Goal: Task Accomplishment & Management: Manage account settings

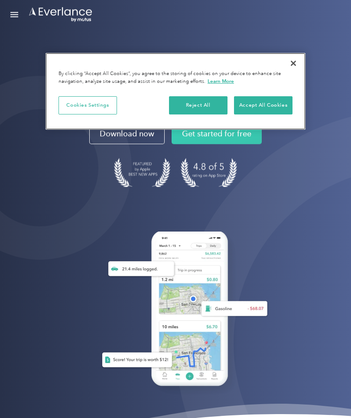
click at [250, 107] on button "Accept All Cookies" at bounding box center [263, 105] width 58 height 18
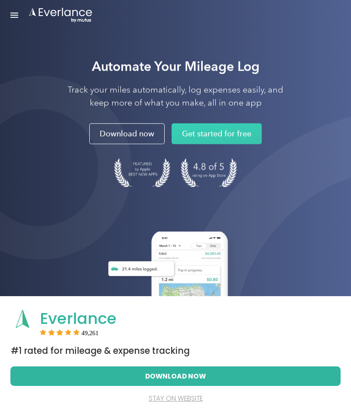
click at [181, 399] on button "stay on website" at bounding box center [175, 398] width 303 height 19
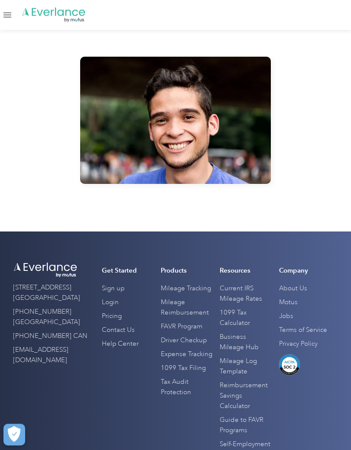
scroll to position [3791, 0]
click at [9, 14] on link "Open Menu" at bounding box center [7, 15] width 15 height 16
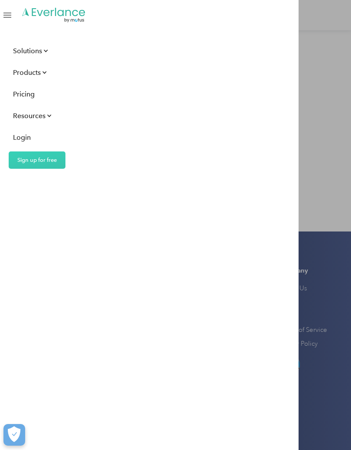
click at [22, 55] on div "Solutions" at bounding box center [27, 50] width 29 height 11
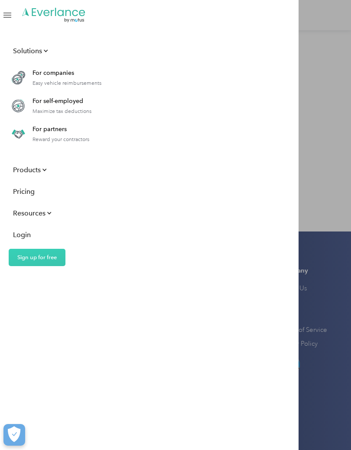
click at [27, 175] on div "Products" at bounding box center [27, 170] width 28 height 11
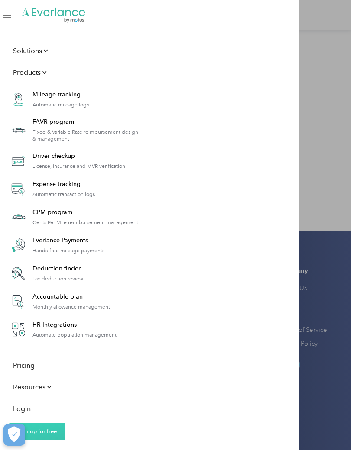
click at [51, 163] on div "License, insurance and MVR verification" at bounding box center [78, 166] width 93 height 7
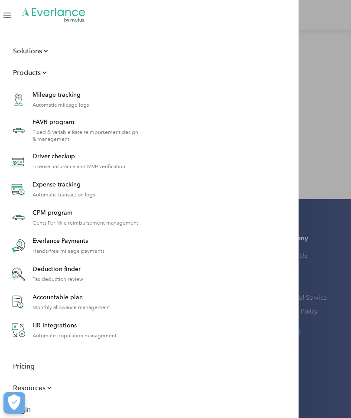
scroll to position [0, 0]
click at [20, 76] on div "Products" at bounding box center [27, 72] width 28 height 11
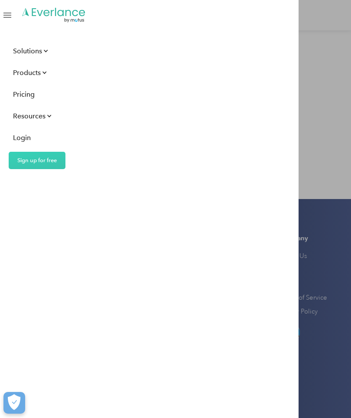
click at [28, 121] on div "Resources" at bounding box center [29, 115] width 32 height 11
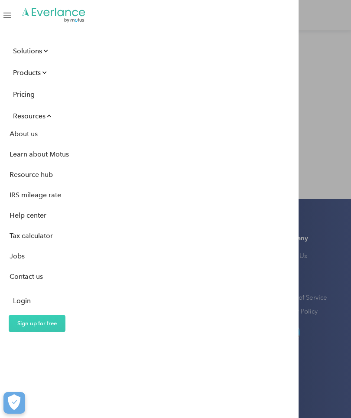
click at [22, 303] on div "Login" at bounding box center [22, 300] width 18 height 11
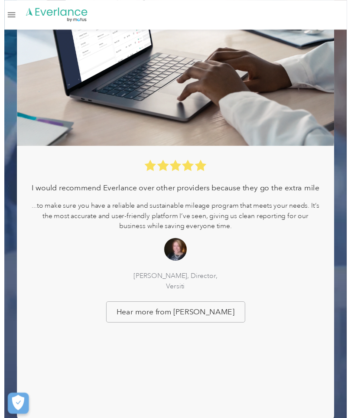
scroll to position [741, 0]
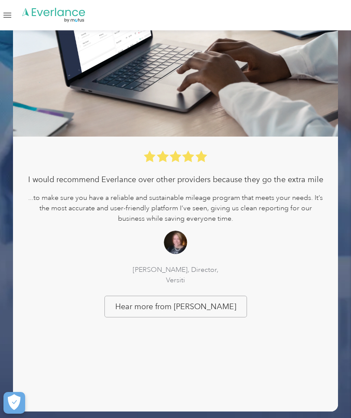
click at [110, 286] on div "I would recommend Everlance over other providers because they go the extra mile…" at bounding box center [175, 365] width 325 height 458
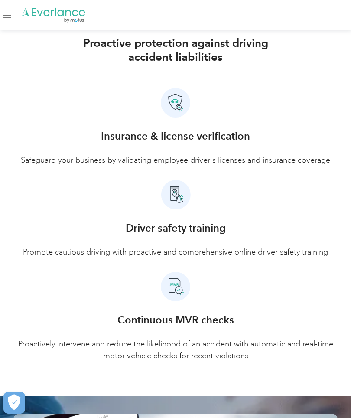
scroll to position [277, 0]
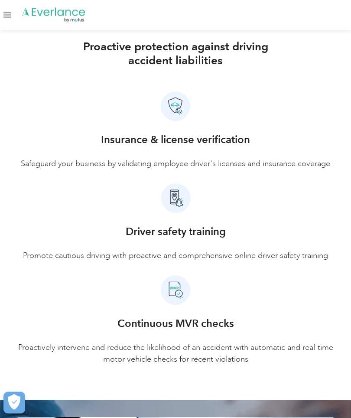
click at [125, 150] on div "Insurance & license verification Safeguard your business by validating employee…" at bounding box center [175, 151] width 309 height 38
click at [128, 143] on h3 "Insurance & license verification" at bounding box center [175, 140] width 149 height 16
click at [172, 203] on img at bounding box center [176, 199] width 30 height 30
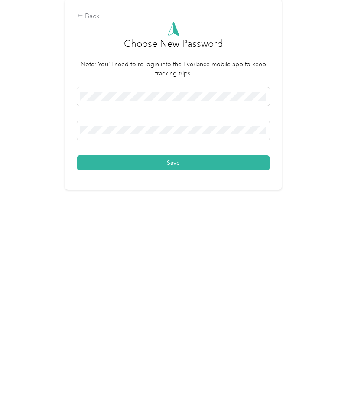
click at [110, 269] on button "Save" at bounding box center [173, 276] width 192 height 15
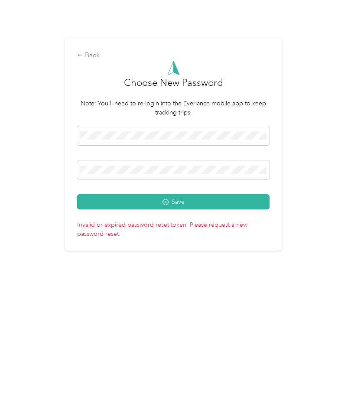
click at [93, 258] on button "Save" at bounding box center [173, 265] width 192 height 15
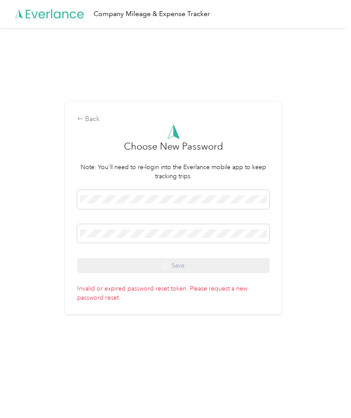
click at [100, 299] on p "Invalid or expired password reset token. Please request a new password reset." at bounding box center [173, 291] width 192 height 21
click at [100, 294] on p "Invalid or expired password reset token. Please request a new password reset." at bounding box center [173, 291] width 192 height 21
